Goal: Information Seeking & Learning: Find specific fact

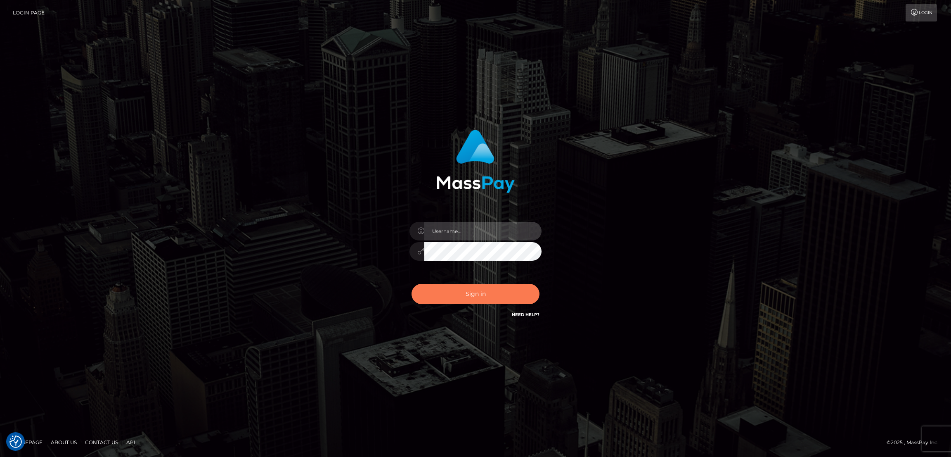
type input "by.es2"
click at [469, 293] on button "Sign in" at bounding box center [476, 294] width 128 height 20
type input "by.es2"
click at [443, 303] on button "Sign in" at bounding box center [476, 294] width 128 height 20
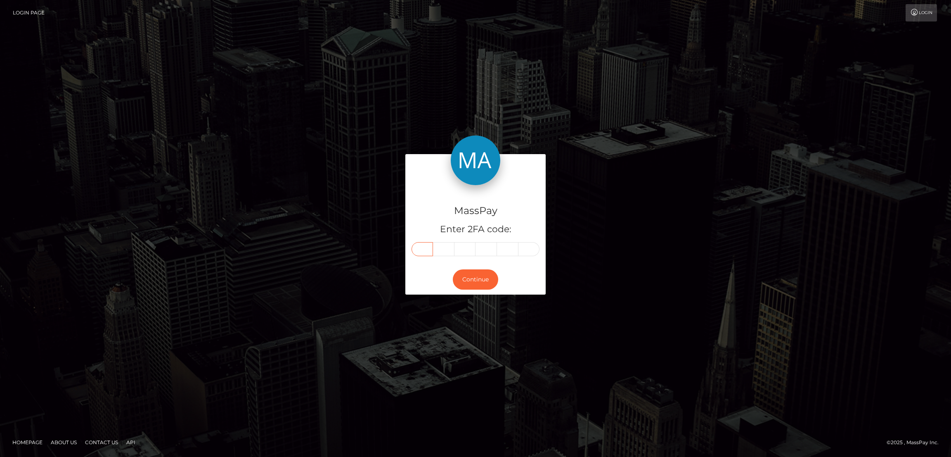
click at [417, 247] on input "text" at bounding box center [422, 249] width 21 height 14
paste input "0"
type input "0"
type input "4"
type input "3"
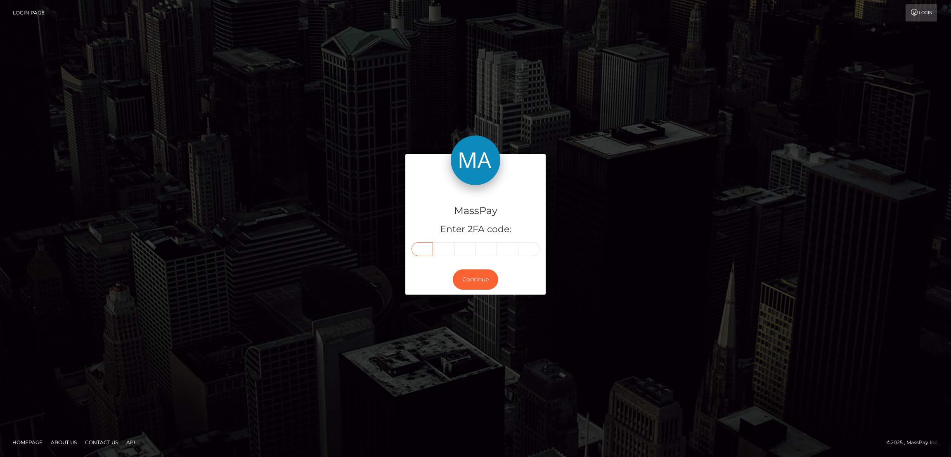
type input "8"
type input "9"
type input "7"
click at [484, 277] on button "Continue" at bounding box center [475, 279] width 45 height 20
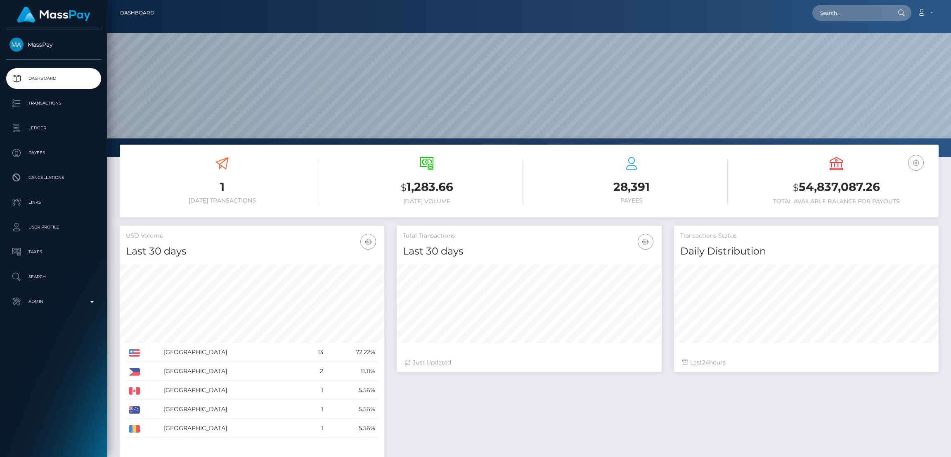
scroll to position [147, 265]
click at [832, 13] on input "text" at bounding box center [852, 13] width 78 height 16
paste input "043897"
type input "043897"
paste input "peachypawgxxx@gmail.com"
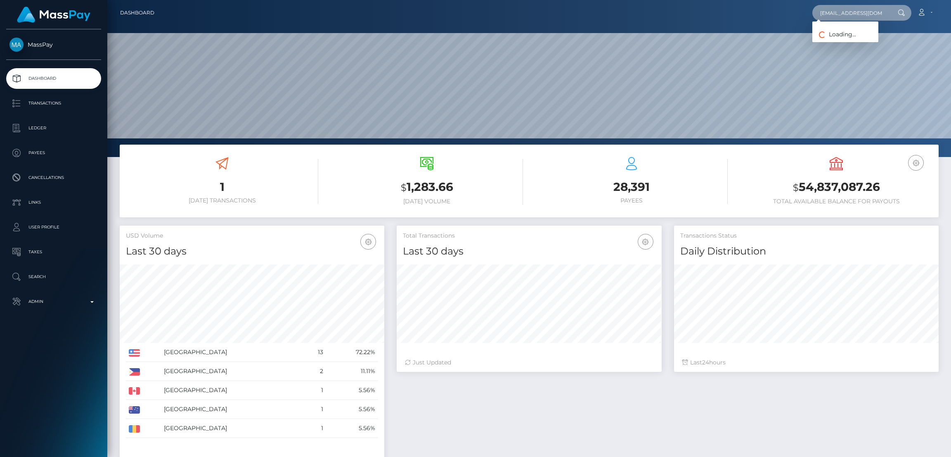
scroll to position [0, 9]
type input "peachypawgxxx@gmail.com"
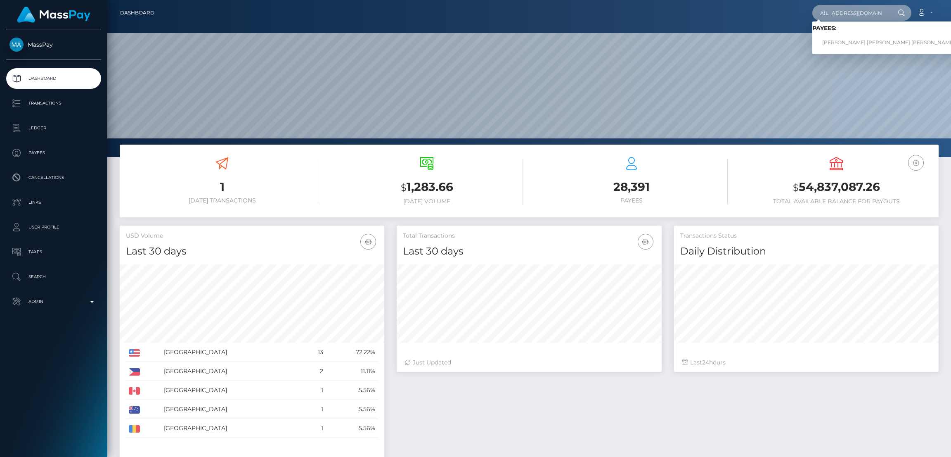
scroll to position [0, 0]
click at [838, 42] on link "MEGAN ELIZABETH SPEER RET" at bounding box center [889, 42] width 152 height 15
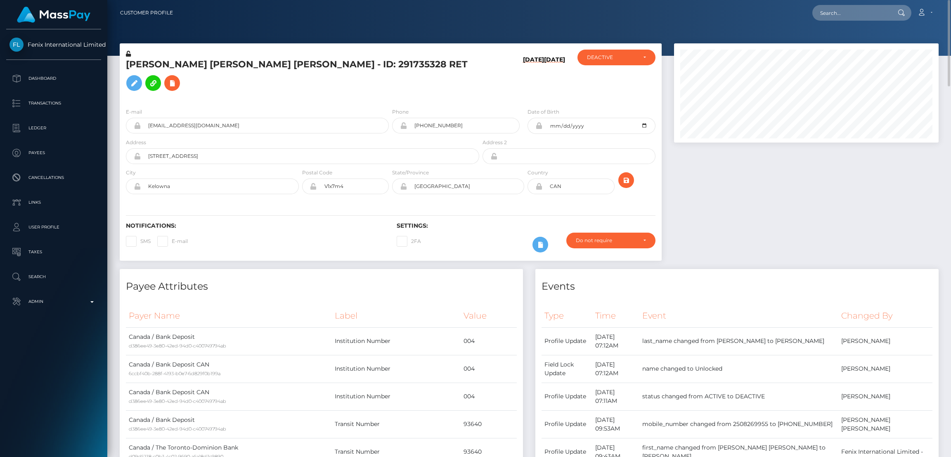
scroll to position [99, 265]
click at [851, 14] on input "text" at bounding box center [852, 13] width 78 height 16
paste input "[EMAIL_ADDRESS][DOMAIN_NAME]"
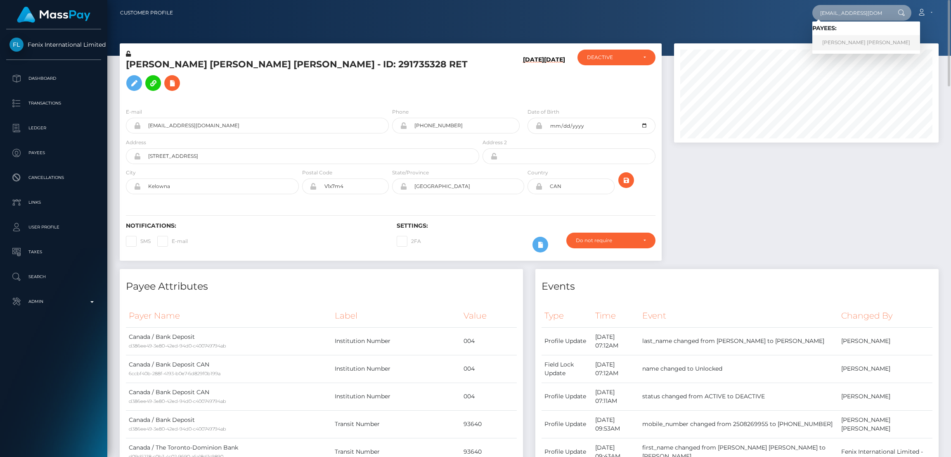
type input "[EMAIL_ADDRESS][DOMAIN_NAME]"
click at [843, 44] on link "[PERSON_NAME] [PERSON_NAME]" at bounding box center [867, 42] width 108 height 15
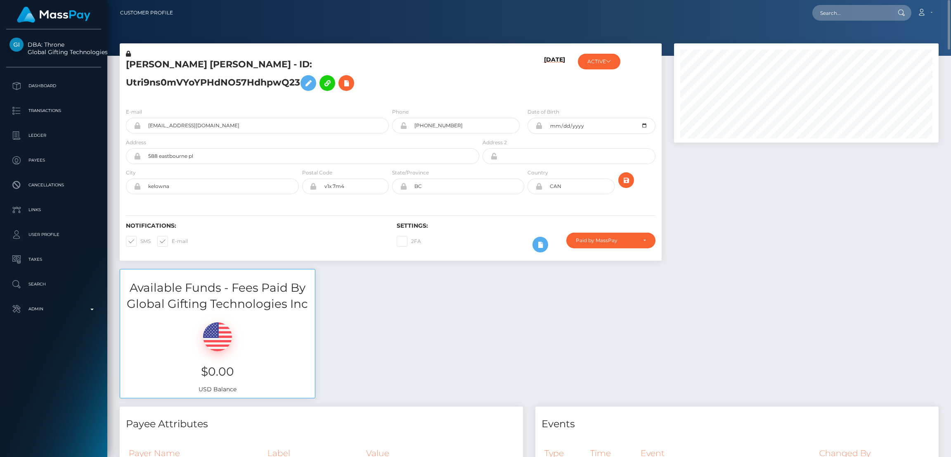
click at [195, 69] on h5 "MEGAN ELIZABETH SPEER - ID: Utri9ns0mVYoYPHdNO57HdhpwQ23" at bounding box center [300, 76] width 349 height 37
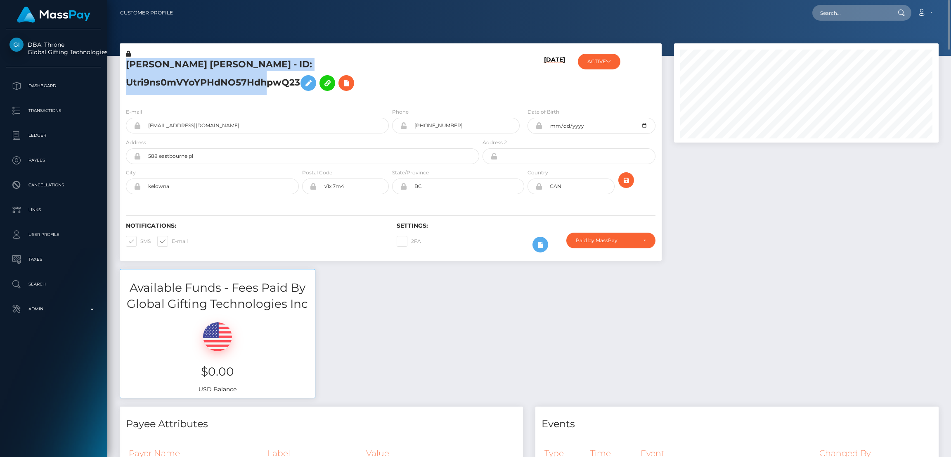
click at [195, 69] on h5 "MEGAN ELIZABETH SPEER - ID: Utri9ns0mVYoYPHdNO57HdhpwQ23" at bounding box center [300, 76] width 349 height 37
copy h5 "MEGAN ELIZABETH SPEER - ID: Utri9ns0mVYoYPHdNO57HdhpwQ23"
click at [827, 12] on input "text" at bounding box center [852, 13] width 78 height 16
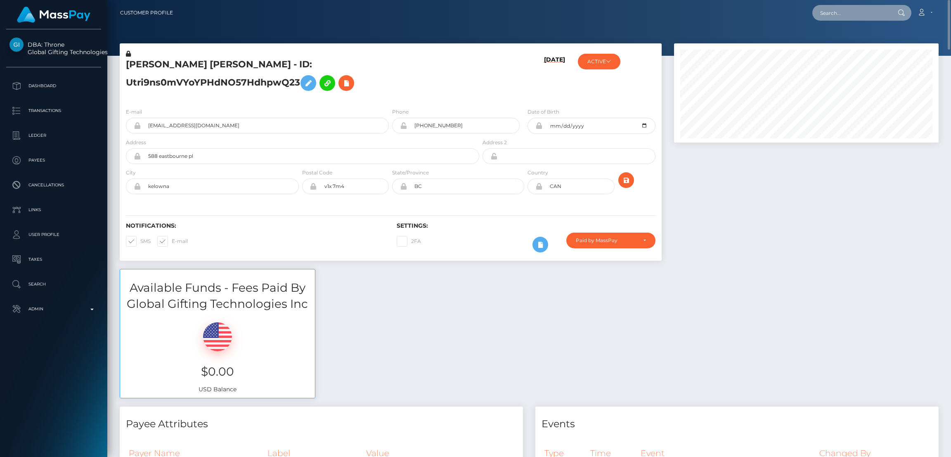
paste input "ajg90111@gmail.com"
paste input "vjwnd9w969@privaterelay.appleid"
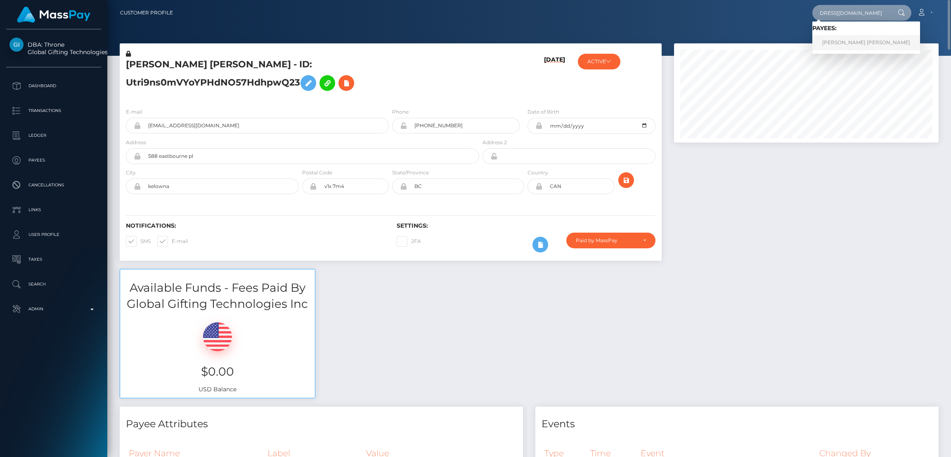
type input "vjwnd9w969@privaterelay.appleid.com"
click at [841, 40] on link "ADRIAN JOHN GIGLIONE" at bounding box center [867, 42] width 108 height 15
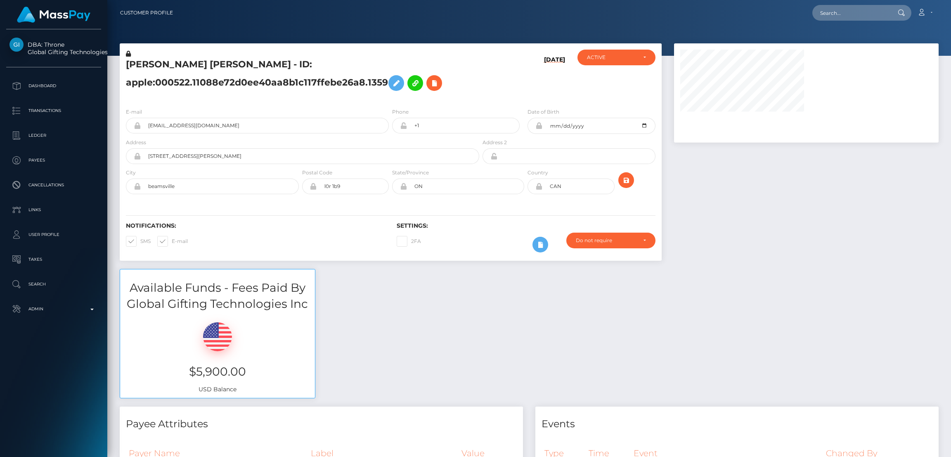
scroll to position [99, 265]
drag, startPoint x: 192, startPoint y: 369, endPoint x: 247, endPoint y: 369, distance: 55.7
click at [247, 369] on h3 "$5,900.00" at bounding box center [217, 371] width 182 height 16
copy h3 "$5,900.00"
